Goal: Task Accomplishment & Management: Use online tool/utility

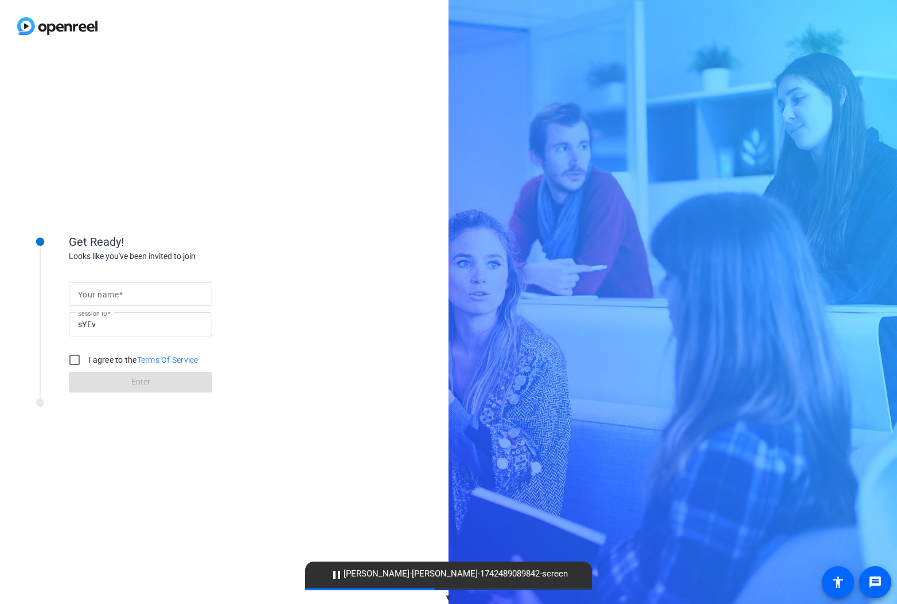
click at [105, 297] on mat-label "Your name" at bounding box center [98, 294] width 41 height 9
click at [105, 297] on input "Your name" at bounding box center [140, 294] width 125 height 14
type input "[PERSON_NAME]"
click at [73, 359] on input "I agree to the Terms Of Service" at bounding box center [74, 360] width 23 height 23
checkbox input "true"
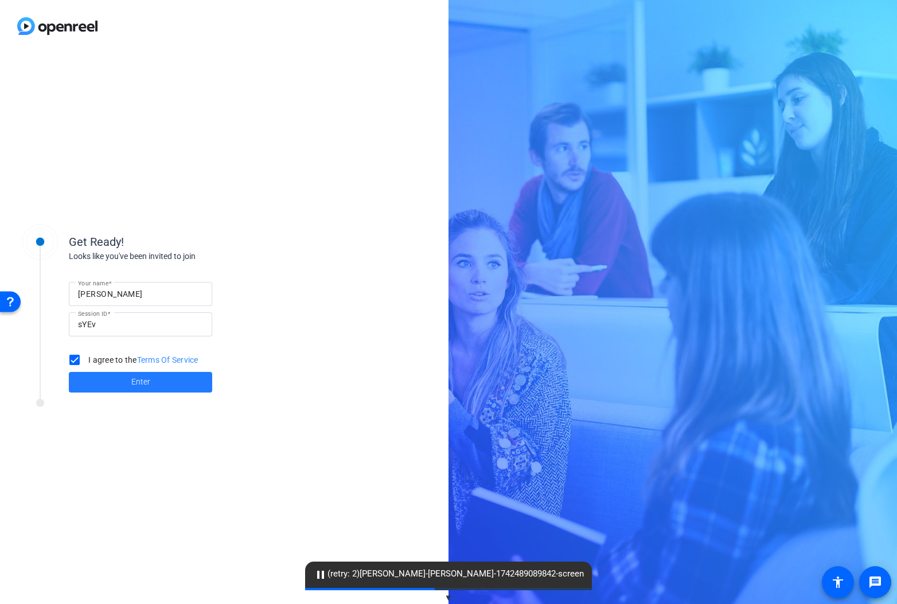
click at [124, 382] on span at bounding box center [140, 383] width 143 height 28
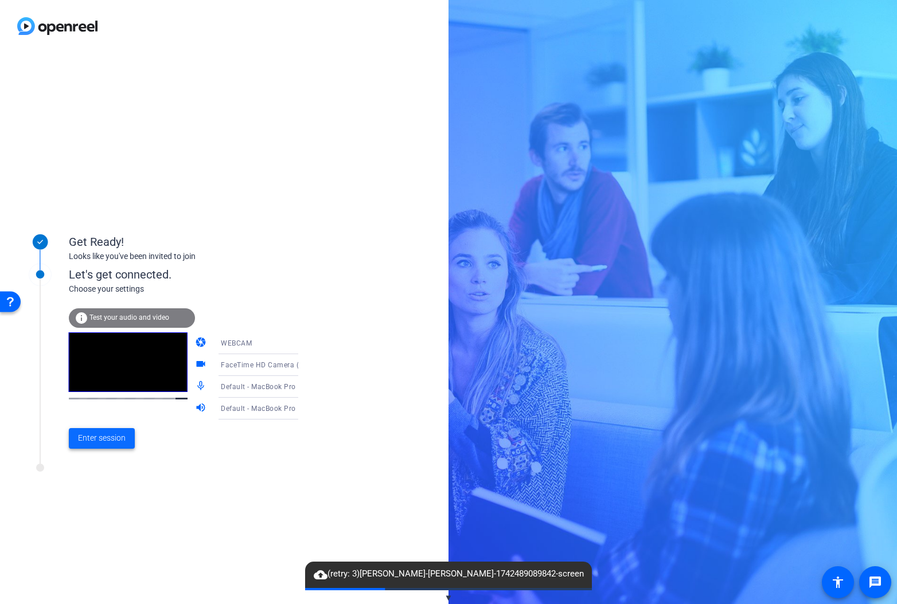
click at [103, 439] on span "Enter session" at bounding box center [102, 438] width 48 height 12
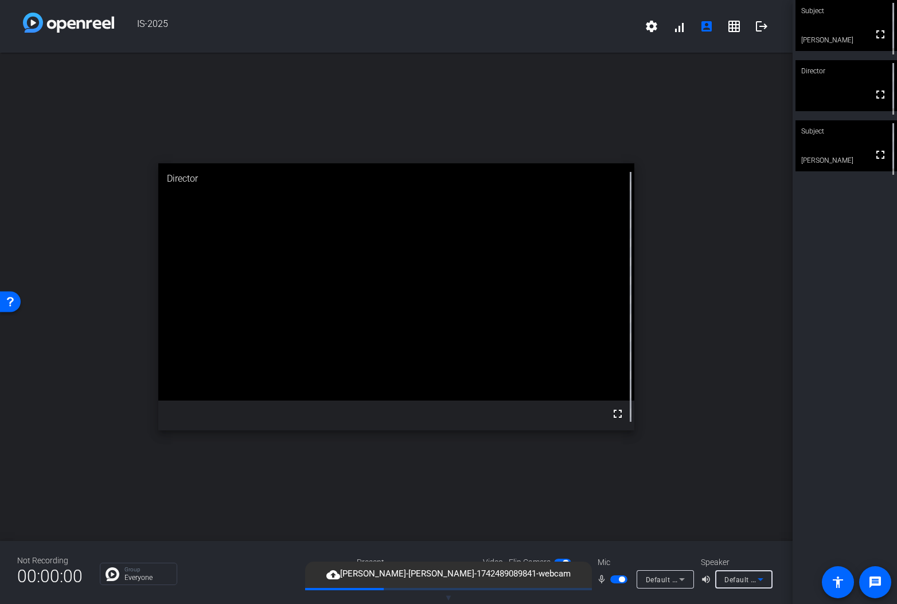
click at [738, 576] on span "Default - MacBook Pro Speakers (Built-in)" at bounding box center [793, 579] width 138 height 9
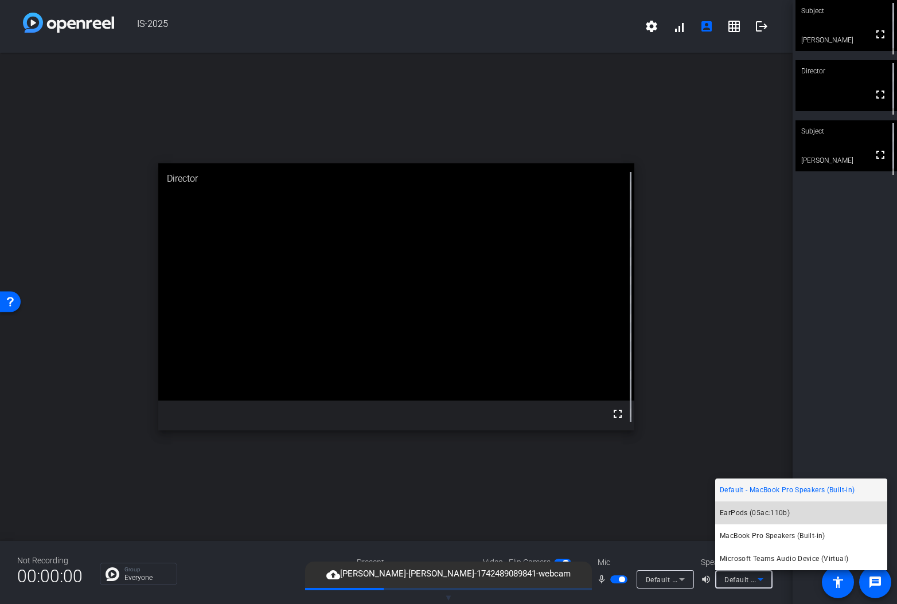
click at [748, 519] on span "EarPods (05ac:110b)" at bounding box center [755, 513] width 70 height 14
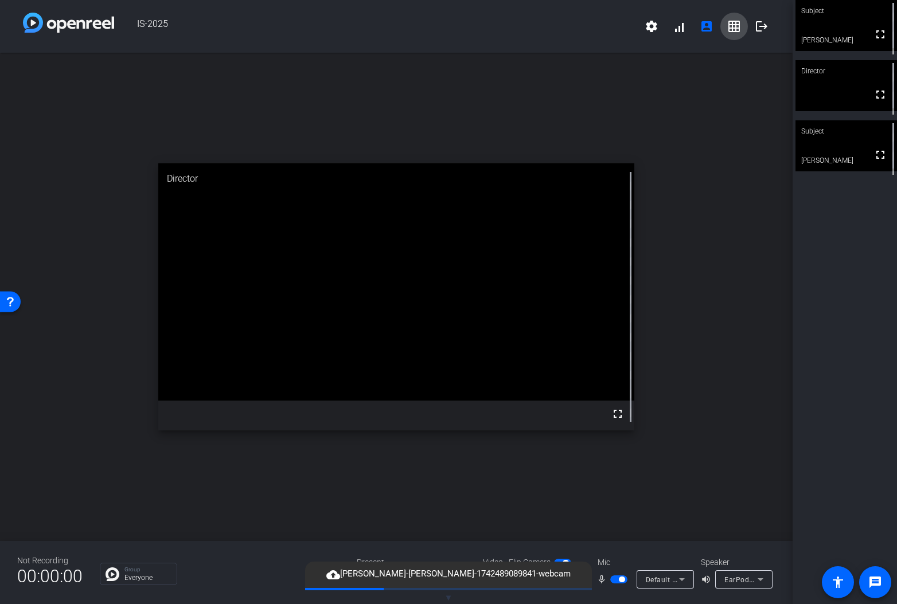
click at [729, 28] on mat-icon "grid_on" at bounding box center [734, 26] width 14 height 14
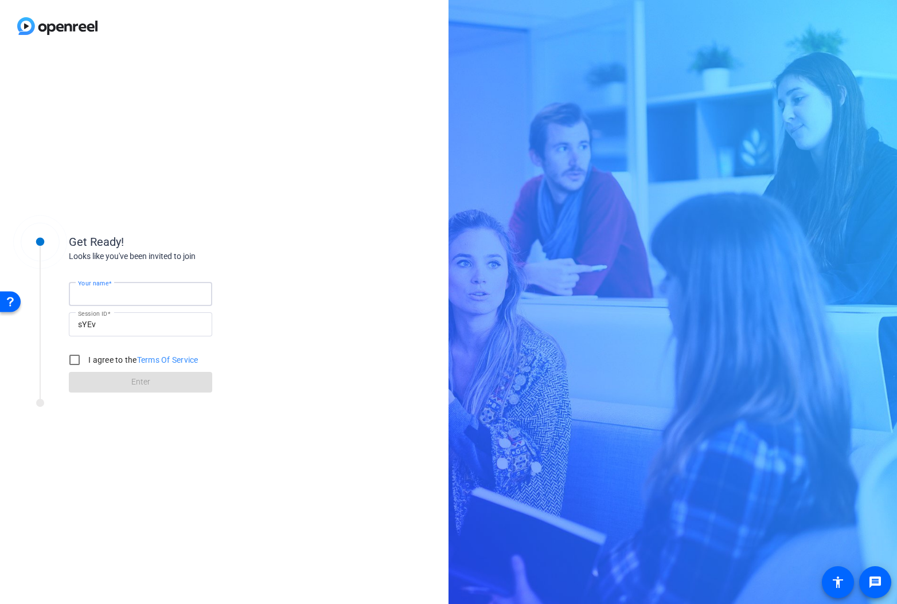
click at [131, 295] on input "Your name" at bounding box center [140, 294] width 125 height 14
click at [147, 246] on div "Get Ready!" at bounding box center [183, 241] width 229 height 17
